Goal: Transaction & Acquisition: Purchase product/service

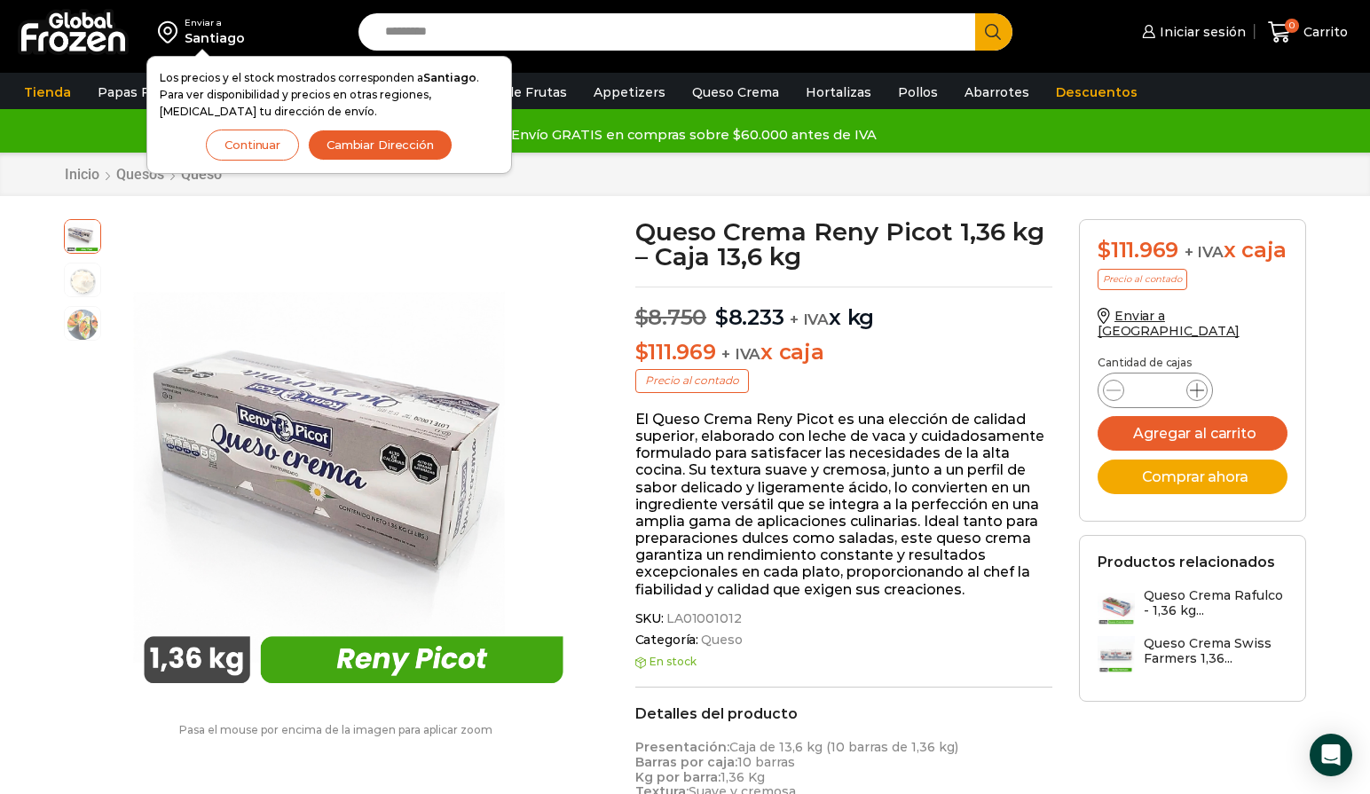
click at [1200, 397] on icon at bounding box center [1197, 390] width 14 height 14
type input "*"
click at [1221, 444] on button "Agregar al carrito" at bounding box center [1193, 433] width 190 height 35
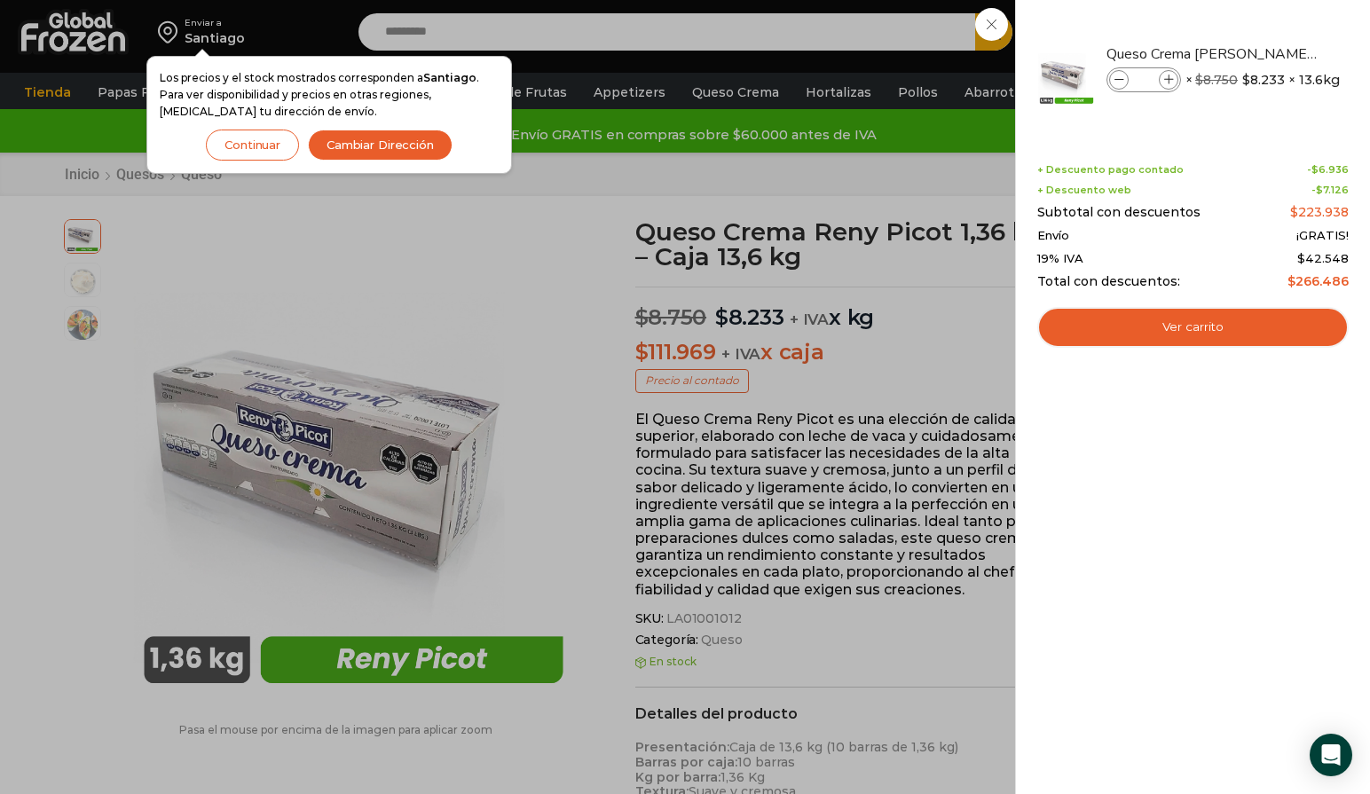
click at [1263, 53] on div "2 Carrito 2 2 Shopping Cart *" at bounding box center [1307, 33] width 89 height 42
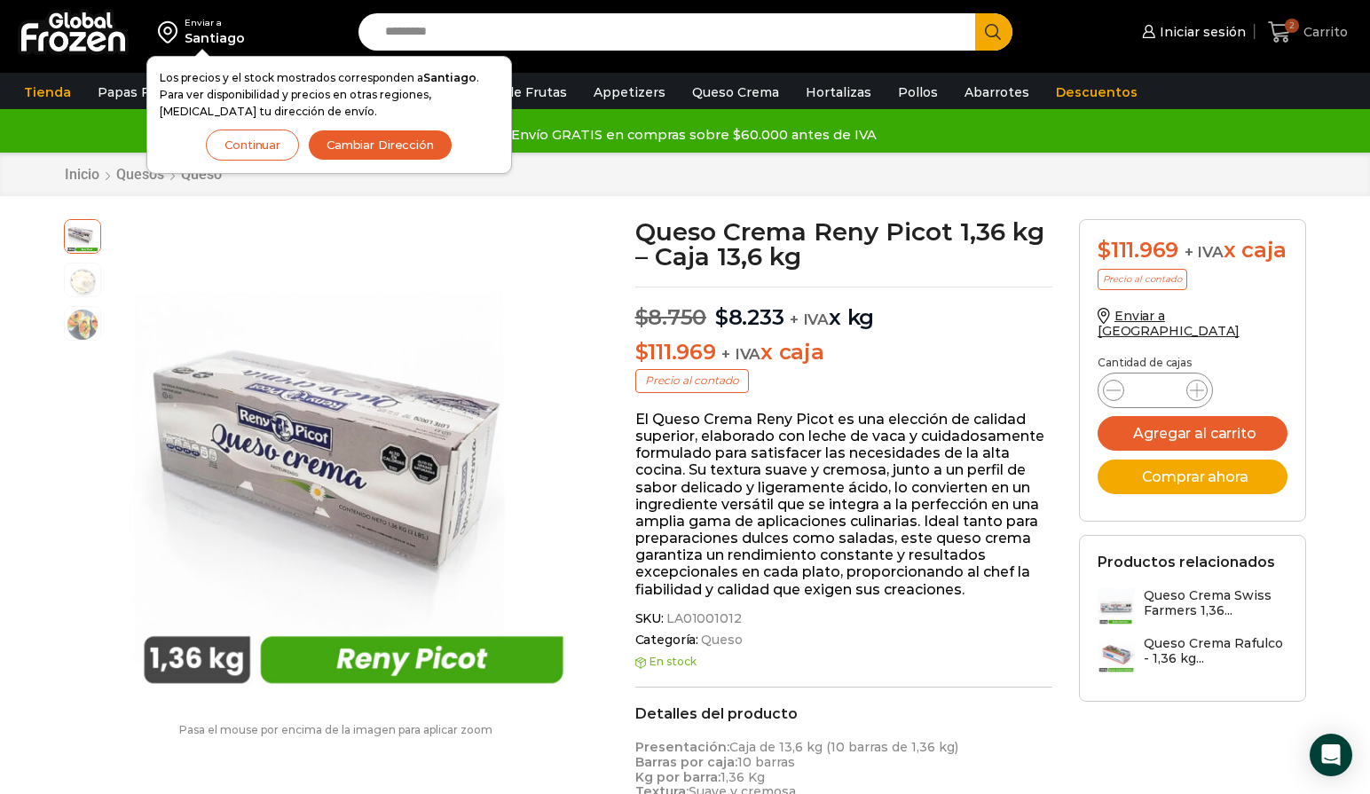
click at [1291, 30] on span "2" at bounding box center [1292, 26] width 14 height 14
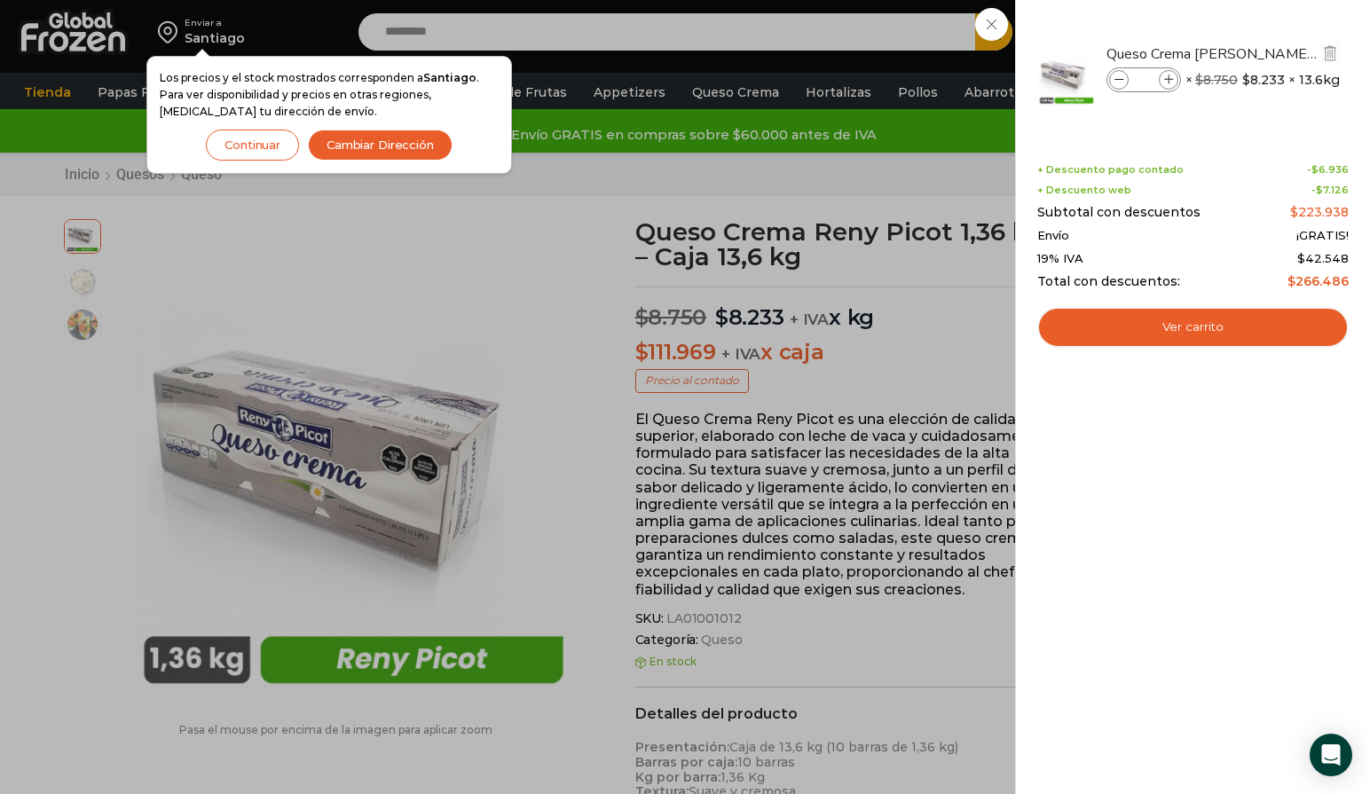
click at [1114, 80] on icon at bounding box center [1119, 80] width 10 height 10
type input "*"
click at [1164, 80] on icon at bounding box center [1169, 80] width 10 height 10
type input "*"
click at [1114, 83] on icon at bounding box center [1119, 80] width 10 height 10
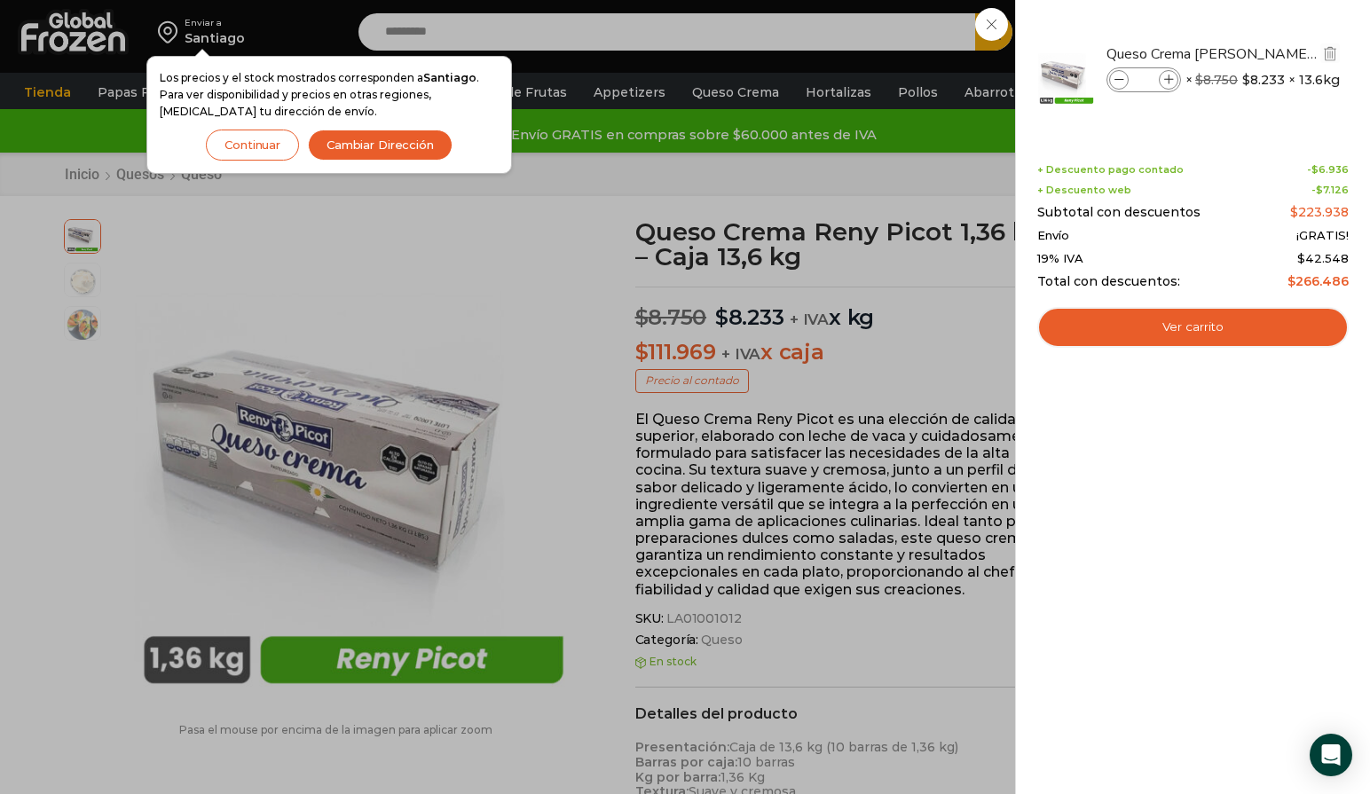
type input "*"
click at [1263, 53] on div "1 [GEOGRAPHIC_DATA] 1 1 Shopping Cart *" at bounding box center [1307, 33] width 89 height 42
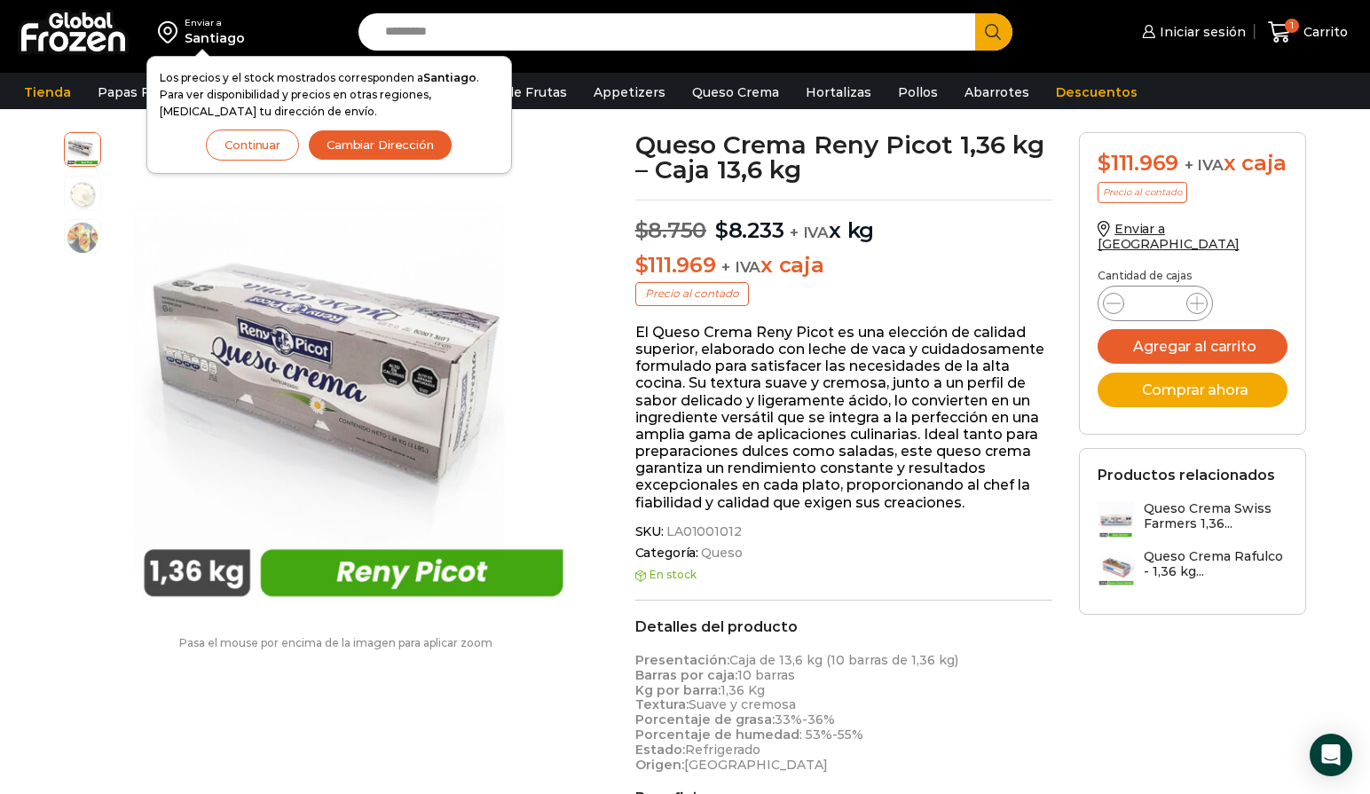
scroll to position [1, 0]
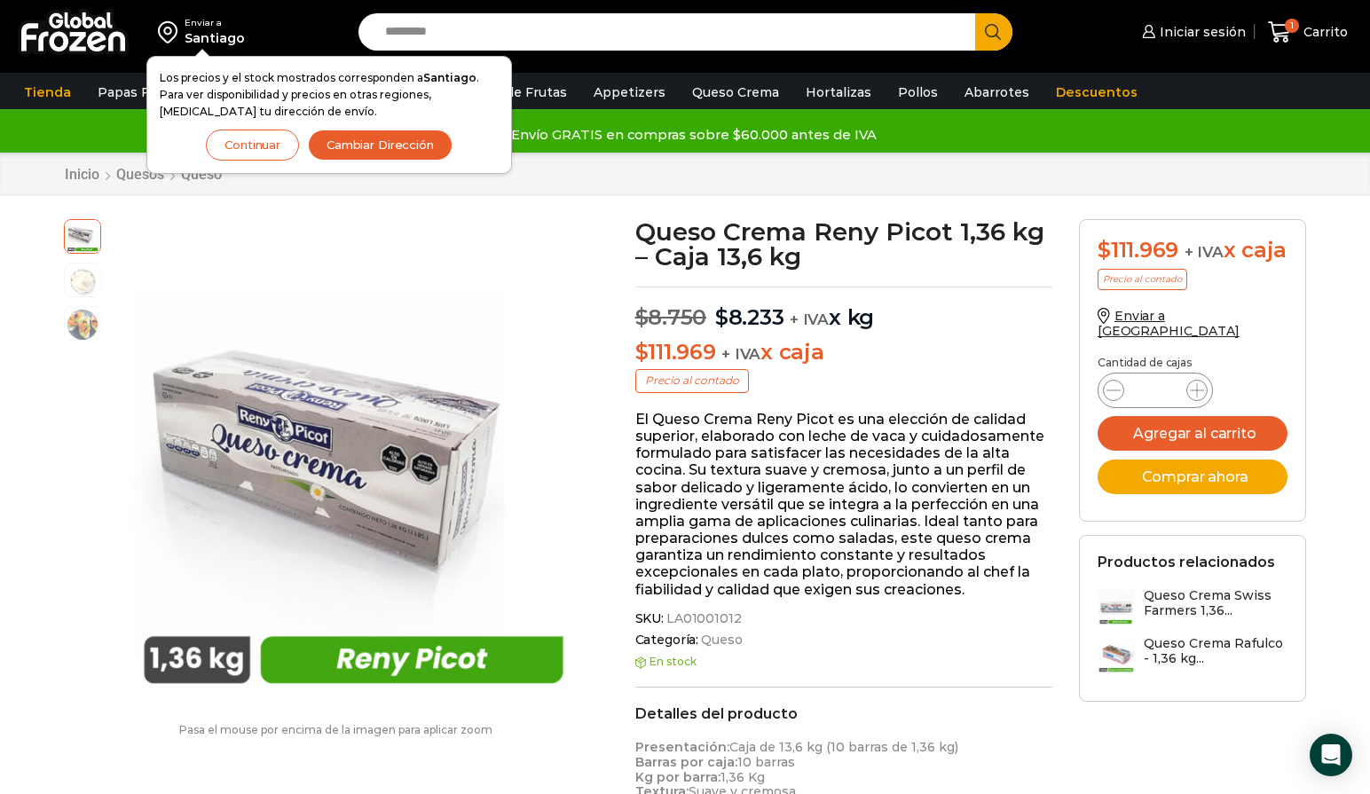
click at [756, 323] on bdi "$ 8.233" at bounding box center [749, 317] width 69 height 26
click at [276, 154] on button "Continuar" at bounding box center [252, 145] width 93 height 31
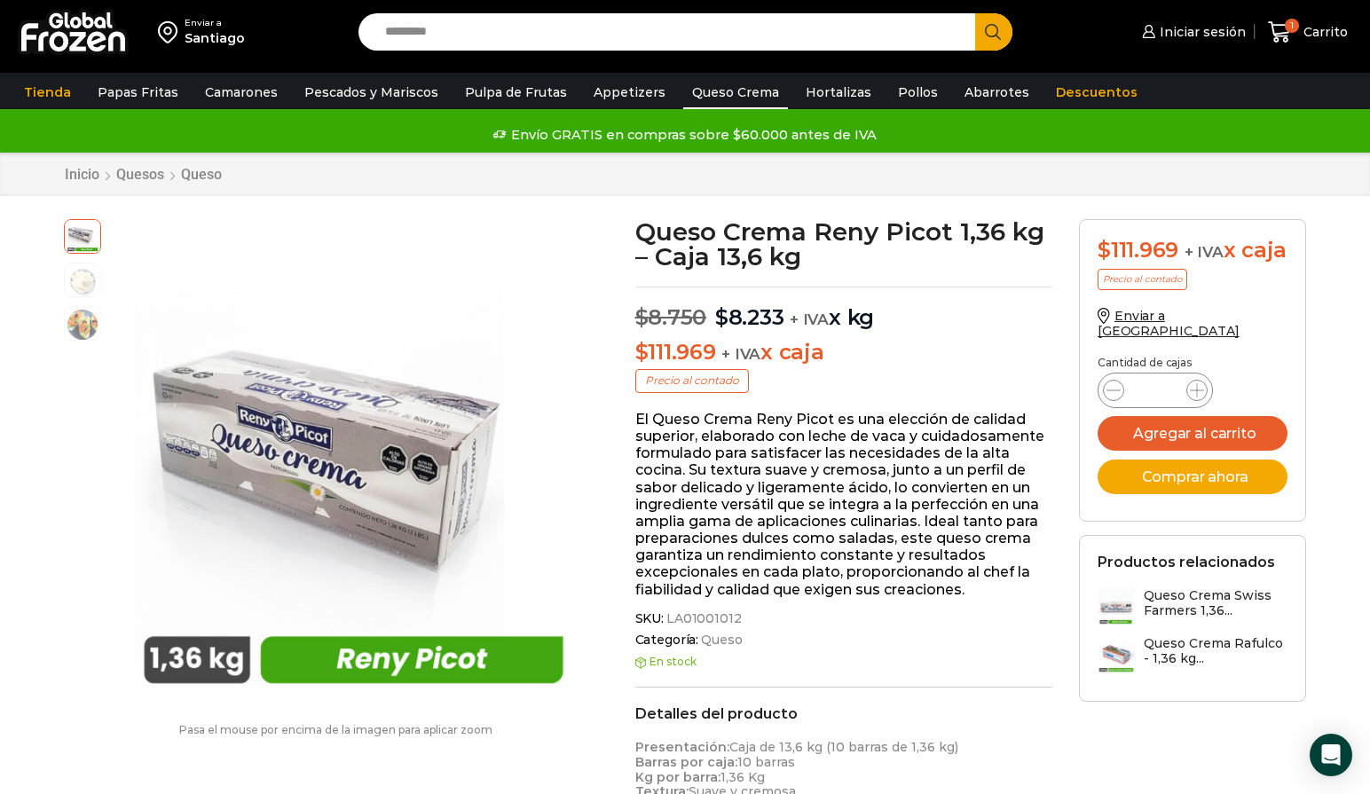
click at [688, 85] on link "Queso Crema" at bounding box center [735, 92] width 105 height 34
